Goal: Information Seeking & Learning: Learn about a topic

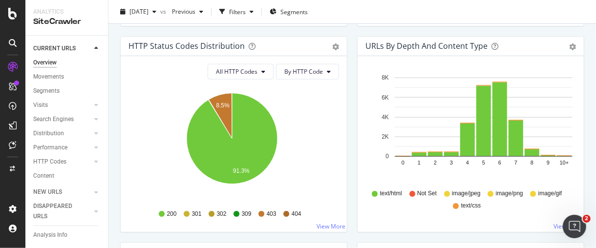
scroll to position [597, 0]
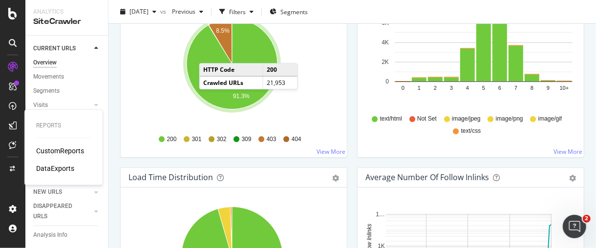
click at [50, 149] on div "CustomReports" at bounding box center [60, 151] width 48 height 10
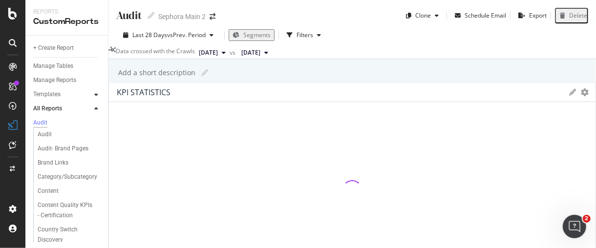
click at [96, 98] on div at bounding box center [96, 95] width 10 height 10
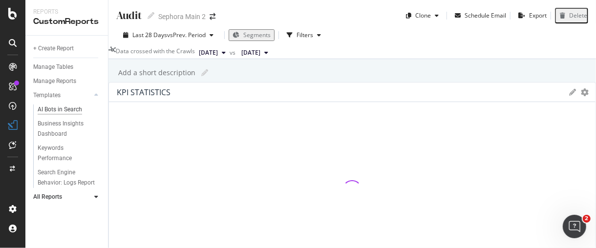
click at [72, 111] on div "AI Bots in Search" at bounding box center [60, 110] width 44 height 10
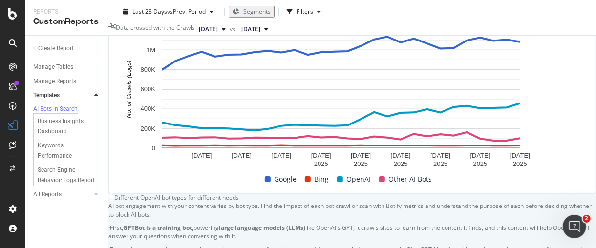
scroll to position [271, 0]
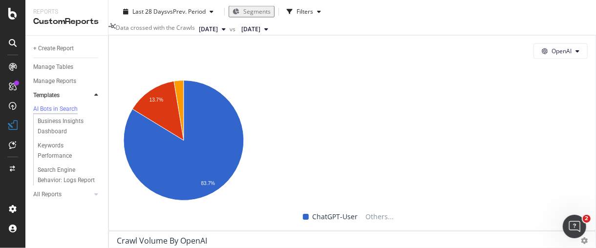
scroll to position [868, 0]
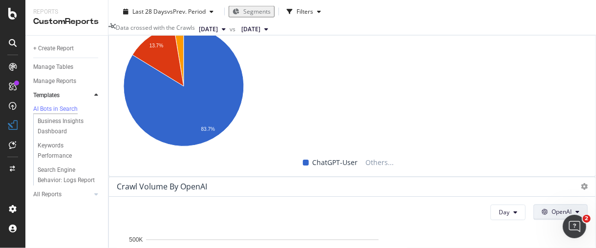
click at [548, 205] on button "OpenAI" at bounding box center [561, 213] width 54 height 16
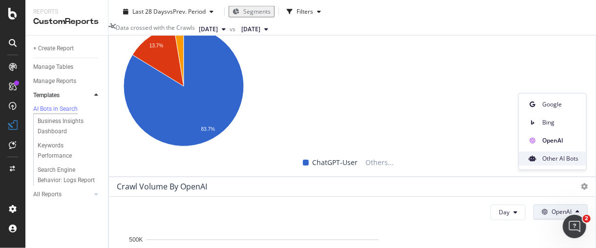
click at [558, 160] on span "Other AI Bots" at bounding box center [560, 158] width 36 height 9
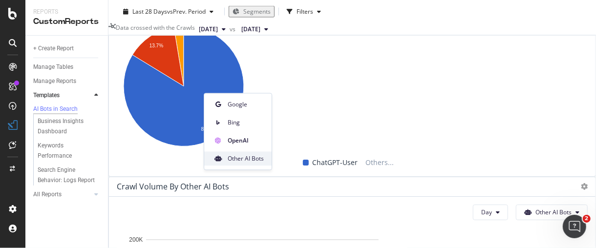
click at [228, 162] on span "Other AI Bots" at bounding box center [246, 158] width 36 height 9
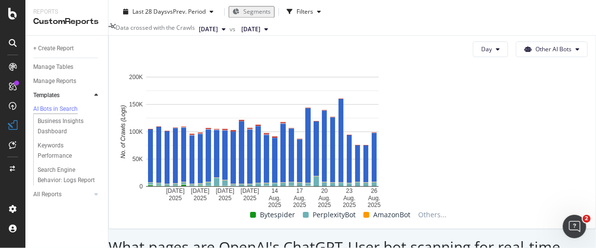
scroll to position [1140, 0]
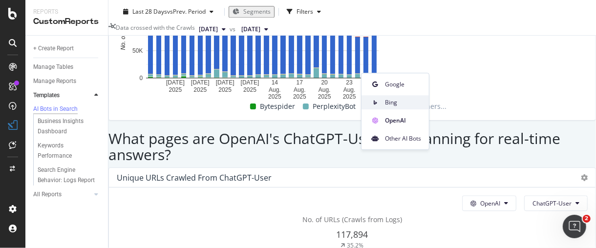
click at [402, 100] on span "Bing" at bounding box center [403, 102] width 36 height 9
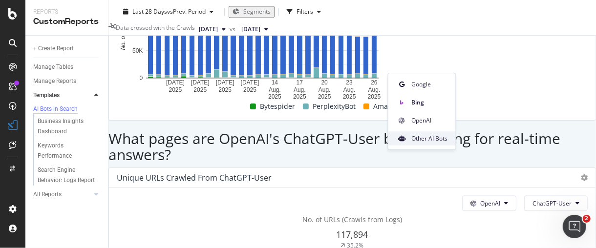
click at [421, 139] on span "Other AI Bots" at bounding box center [430, 138] width 36 height 9
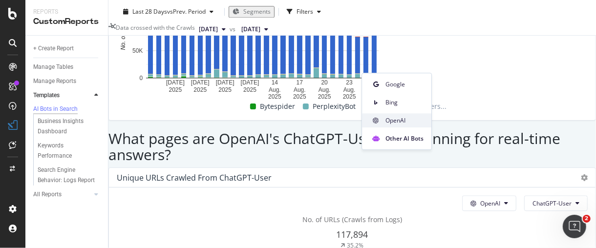
click at [409, 123] on span "OpenAI" at bounding box center [405, 120] width 38 height 9
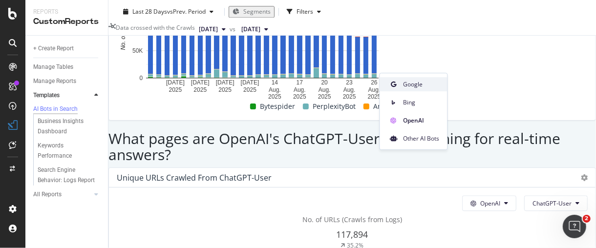
click at [423, 78] on div "Google" at bounding box center [413, 84] width 67 height 14
